Goal: Navigation & Orientation: Understand site structure

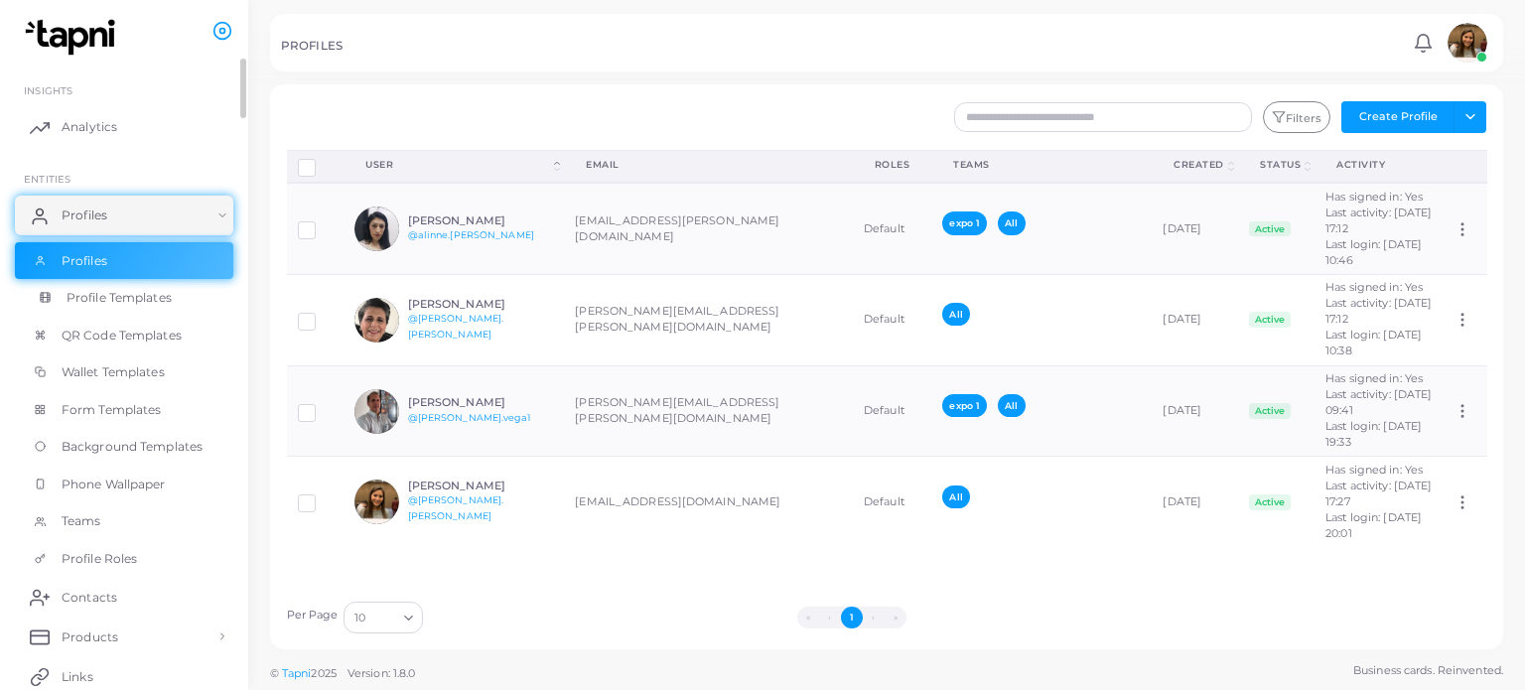
click at [151, 293] on span "Profile Templates" at bounding box center [119, 298] width 105 height 18
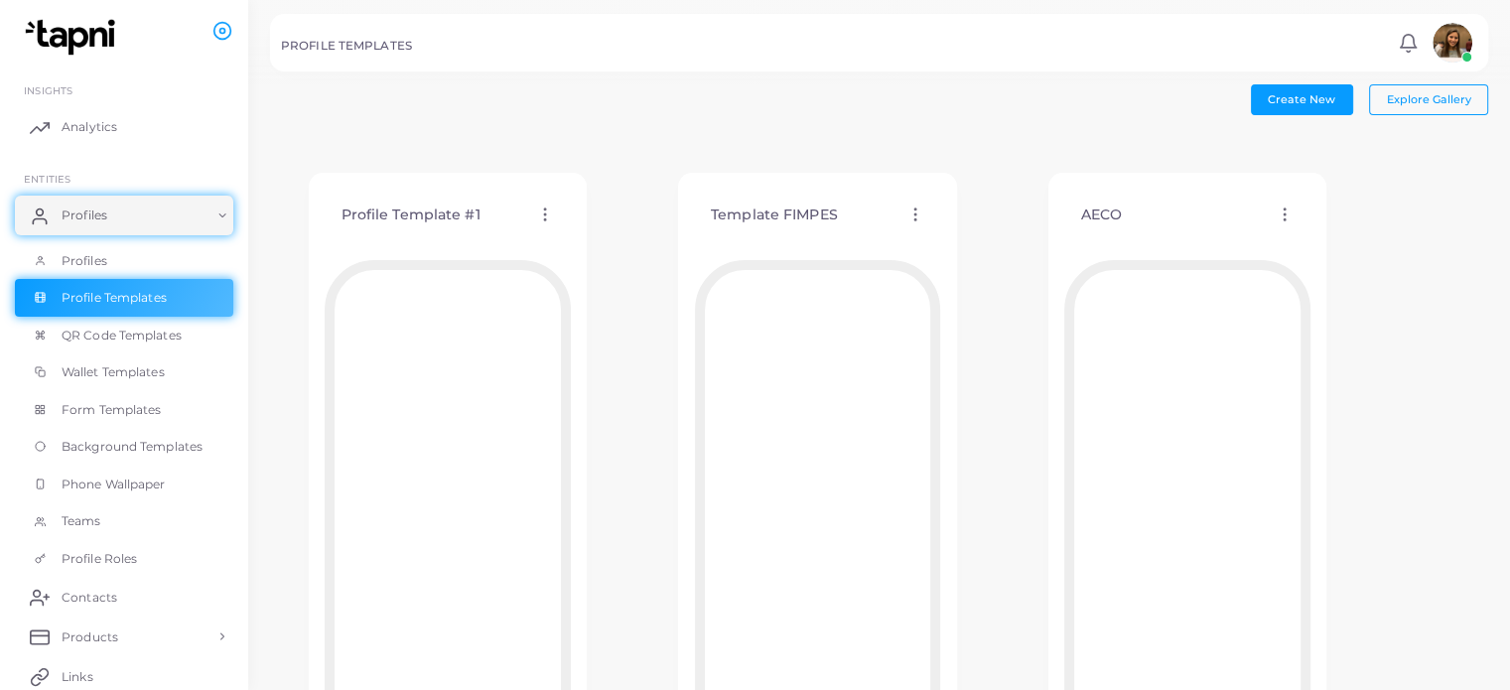
scroll to position [176, 0]
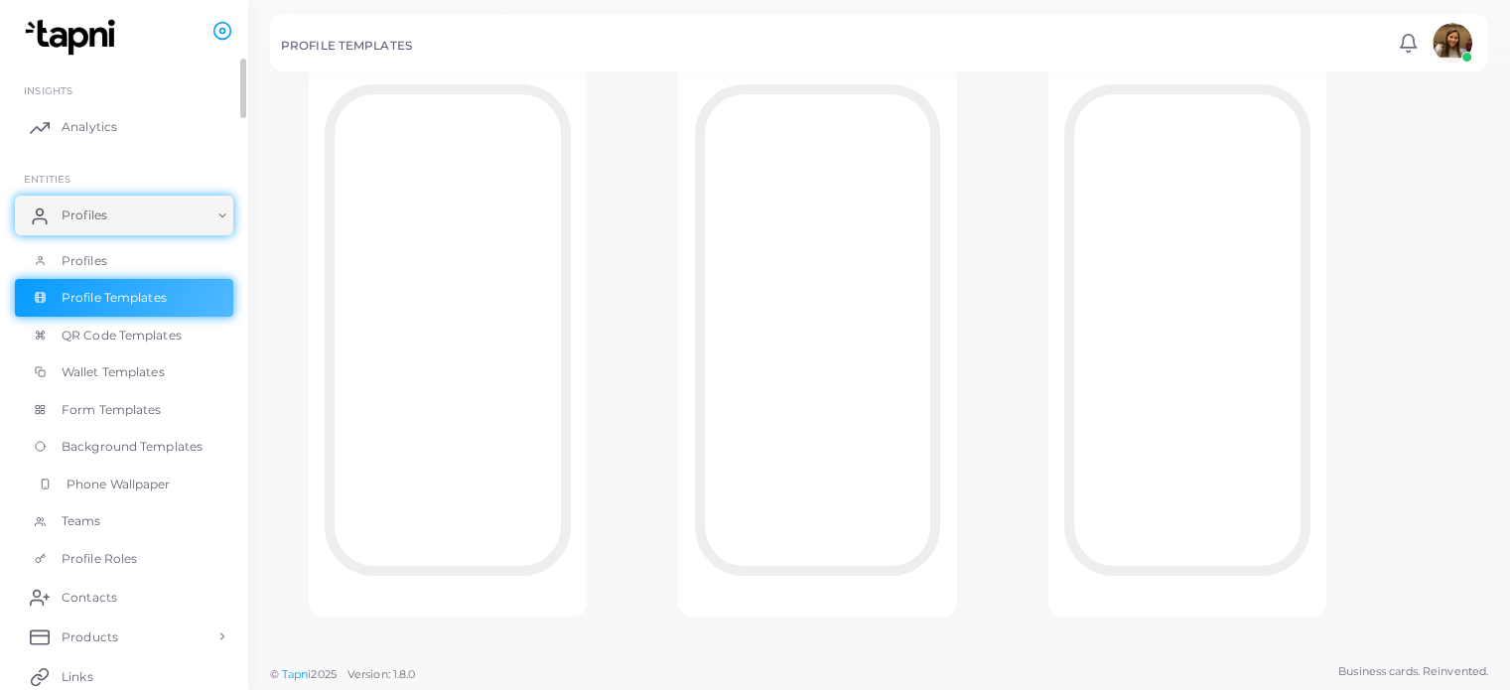
click at [87, 476] on span "Phone Wallpaper" at bounding box center [119, 485] width 104 height 18
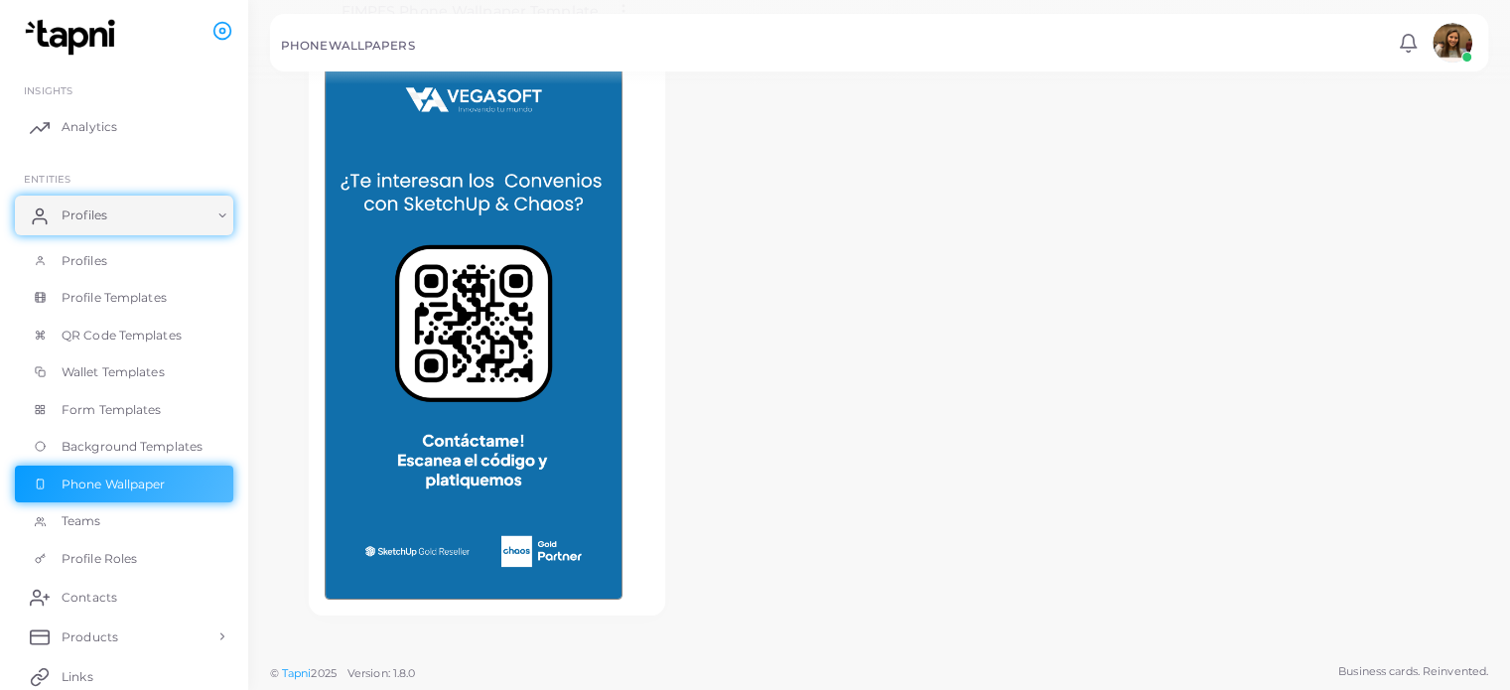
scroll to position [203, 0]
click at [154, 448] on span "Background Templates" at bounding box center [137, 447] width 141 height 18
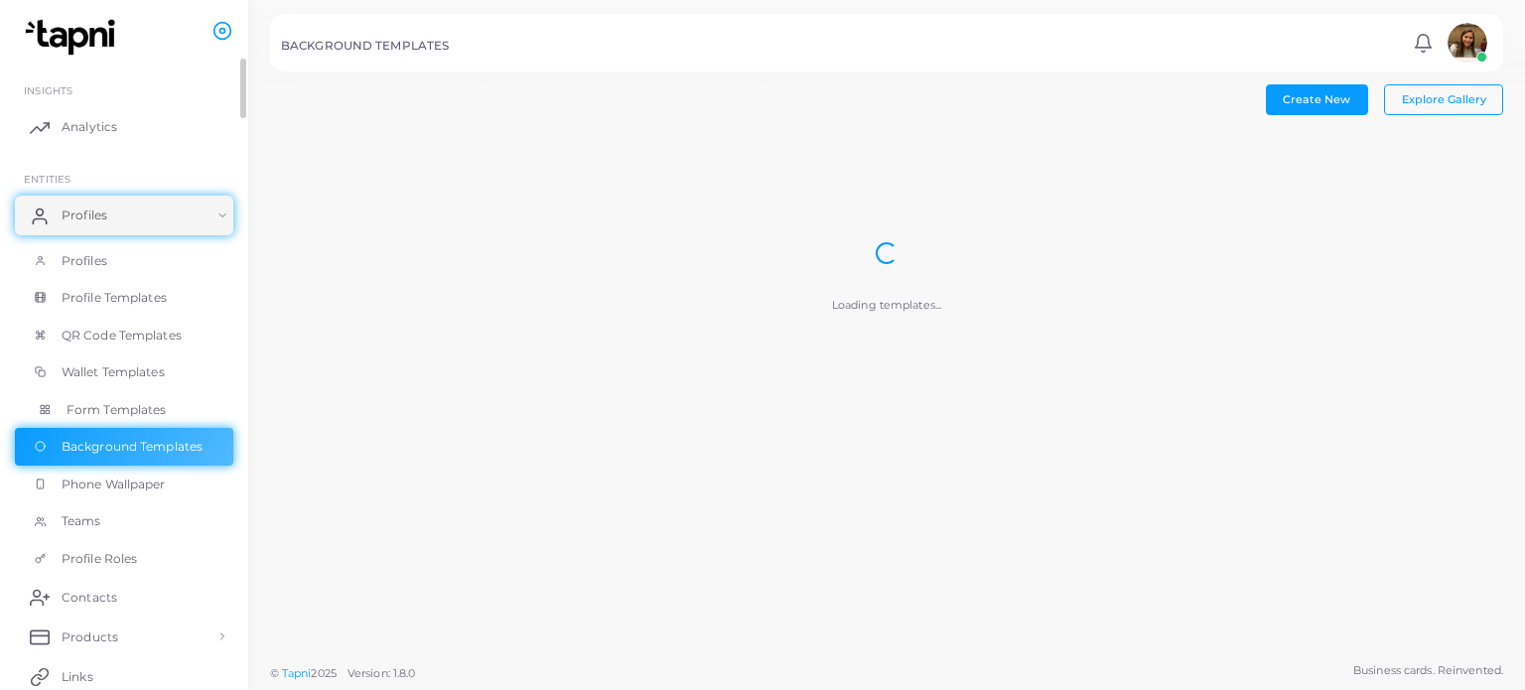
click at [120, 407] on span "Form Templates" at bounding box center [117, 410] width 100 height 18
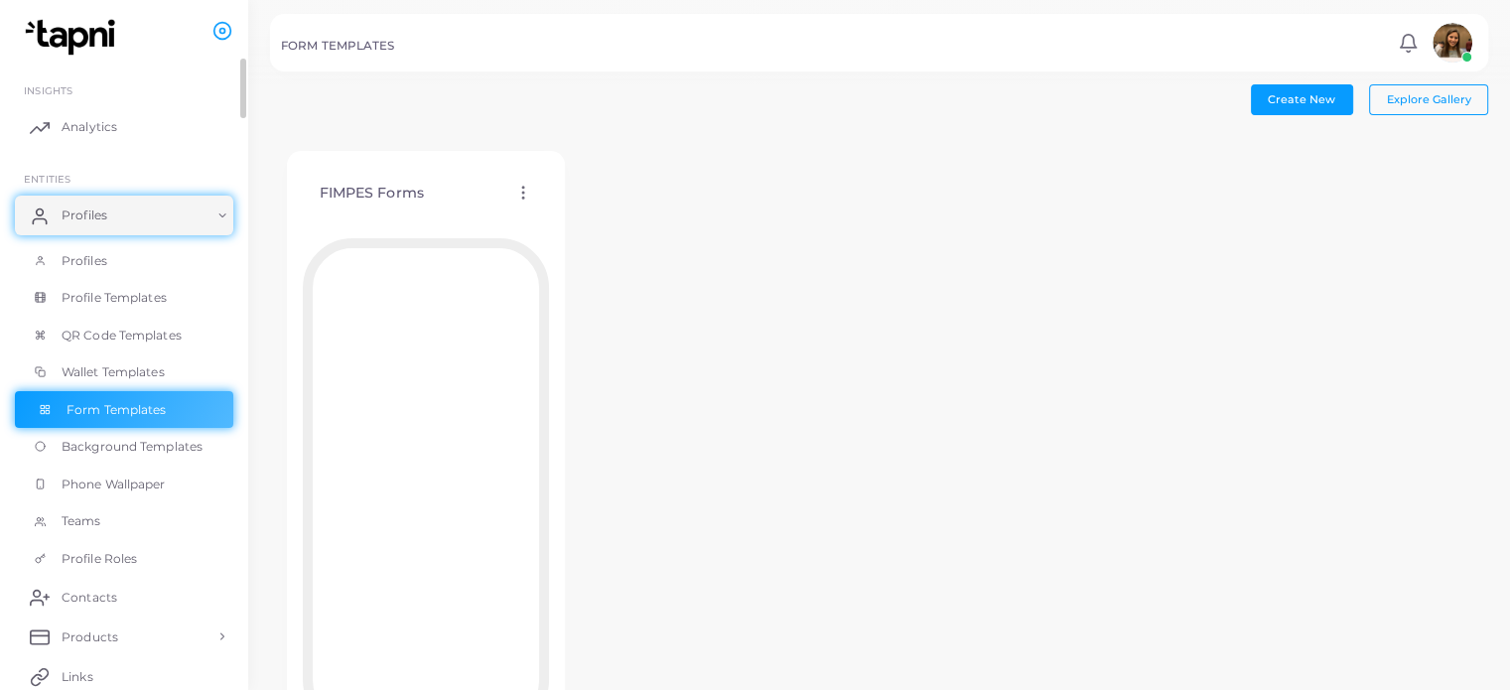
click at [158, 397] on link "Form Templates" at bounding box center [124, 410] width 218 height 38
click at [90, 374] on span "Wallet Templates" at bounding box center [118, 372] width 103 height 18
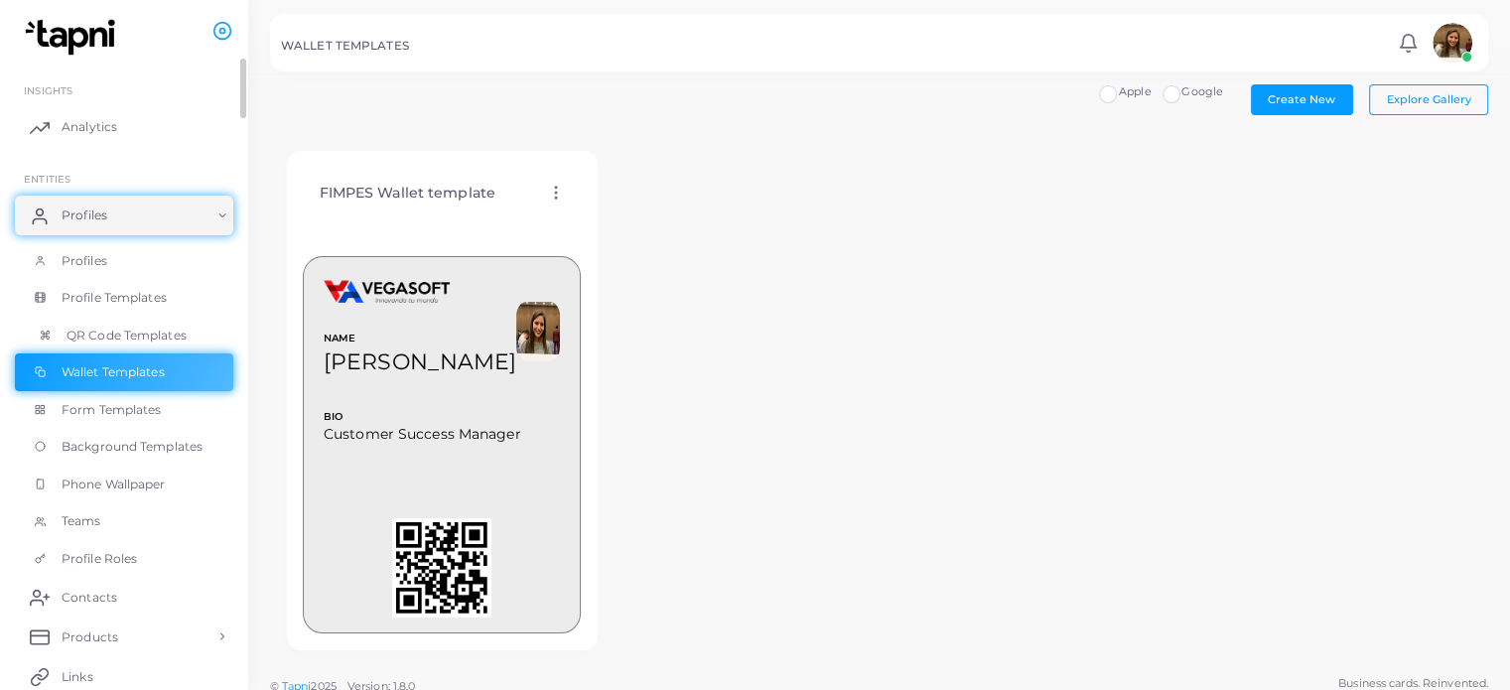
click at [107, 333] on span "QR Code Templates" at bounding box center [127, 336] width 120 height 18
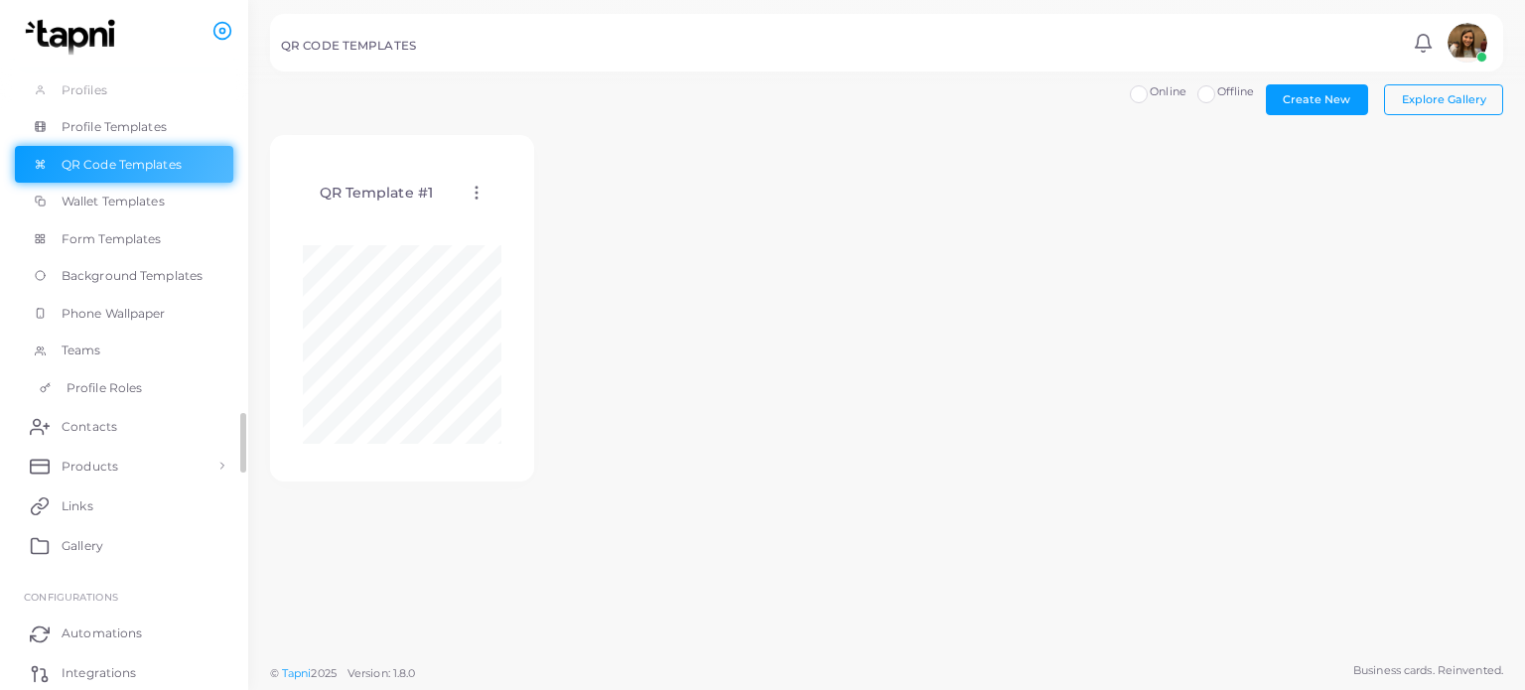
scroll to position [173, 0]
click at [100, 466] on span "Products" at bounding box center [95, 465] width 57 height 18
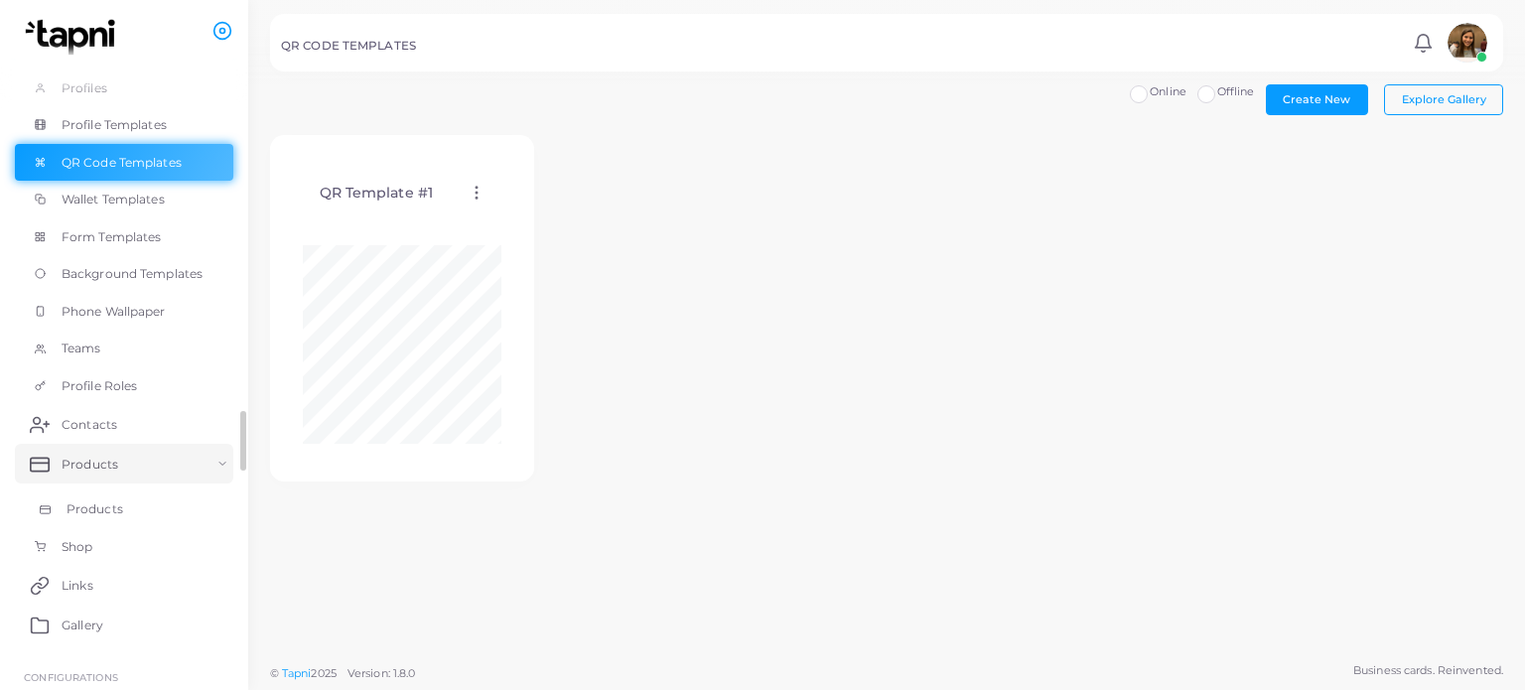
click at [112, 505] on span "Products" at bounding box center [95, 509] width 57 height 18
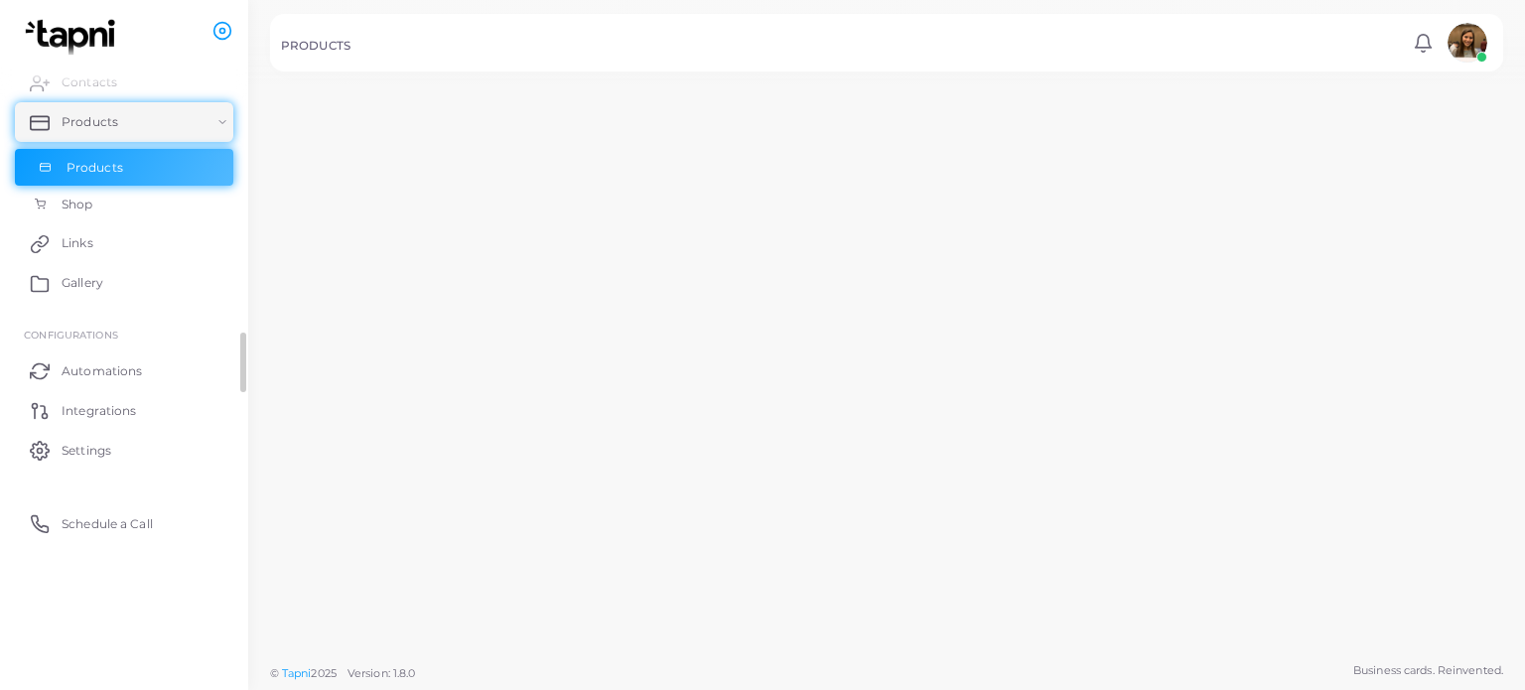
scroll to position [171, 0]
